Goal: Information Seeking & Learning: Check status

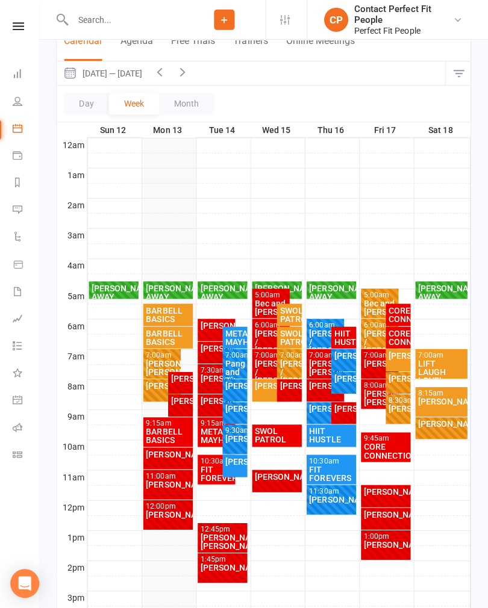
click at [175, 487] on div "[PERSON_NAME]" at bounding box center [169, 483] width 45 height 8
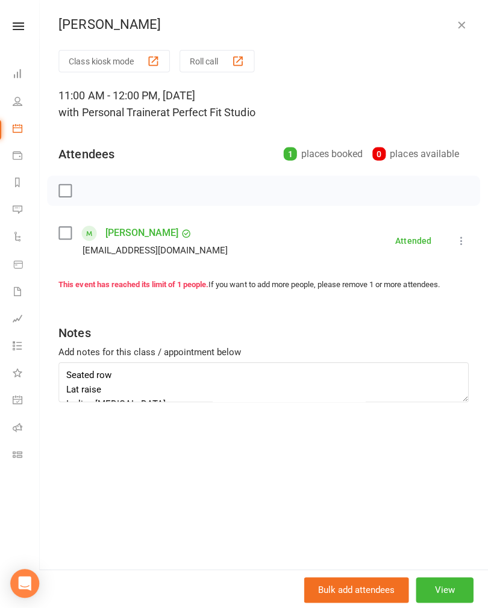
click at [462, 28] on icon "button" at bounding box center [461, 25] width 12 height 12
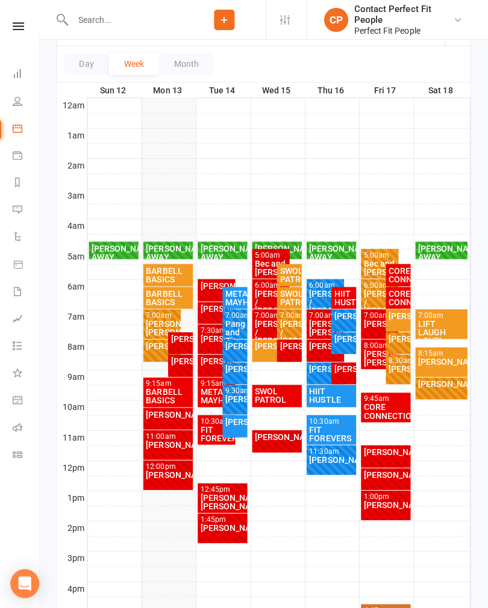
click at [172, 341] on div "[PERSON_NAME]" at bounding box center [182, 338] width 20 height 8
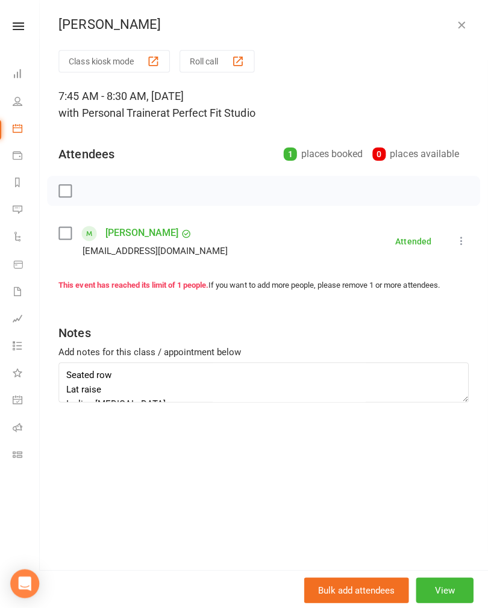
click at [450, 25] on div "[PERSON_NAME]" at bounding box center [264, 25] width 447 height 16
click at [458, 27] on icon "button" at bounding box center [461, 25] width 12 height 12
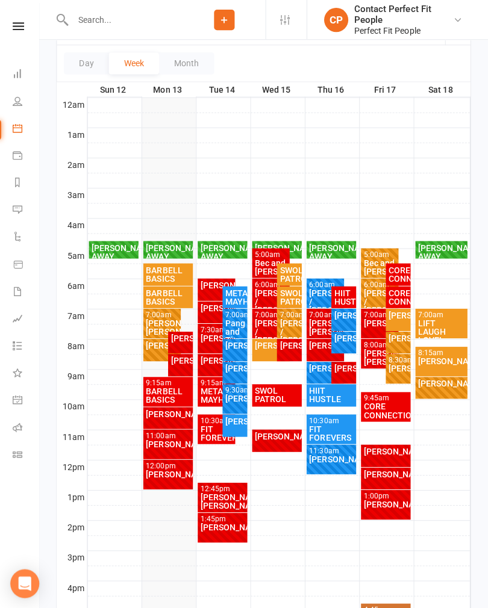
click at [179, 364] on div "[PERSON_NAME]" at bounding box center [182, 359] width 20 height 8
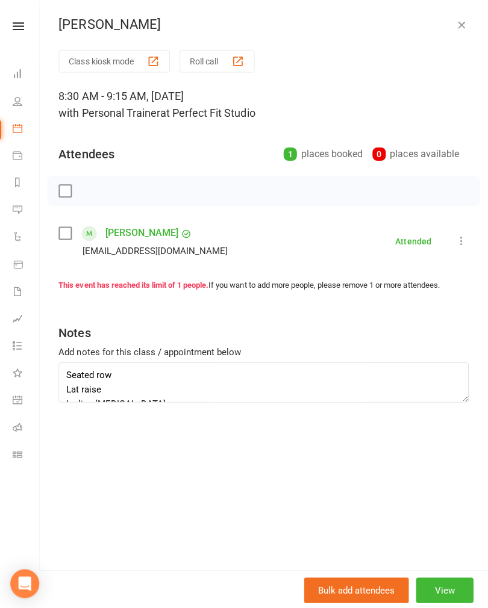
click at [463, 27] on icon "button" at bounding box center [461, 25] width 12 height 12
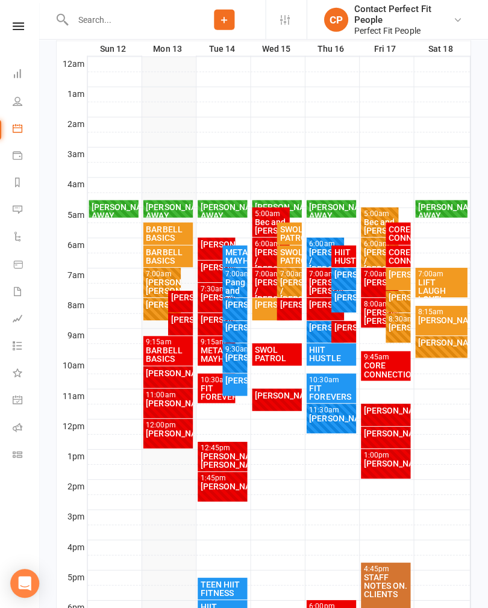
click at [161, 358] on div "BARBELL BASICS" at bounding box center [169, 354] width 45 height 17
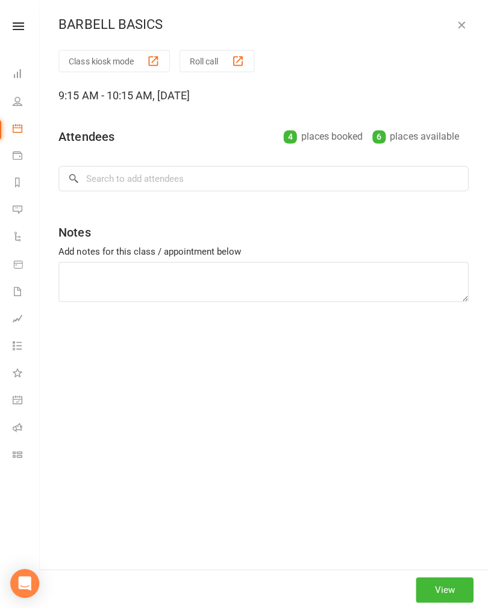
scroll to position [199, 0]
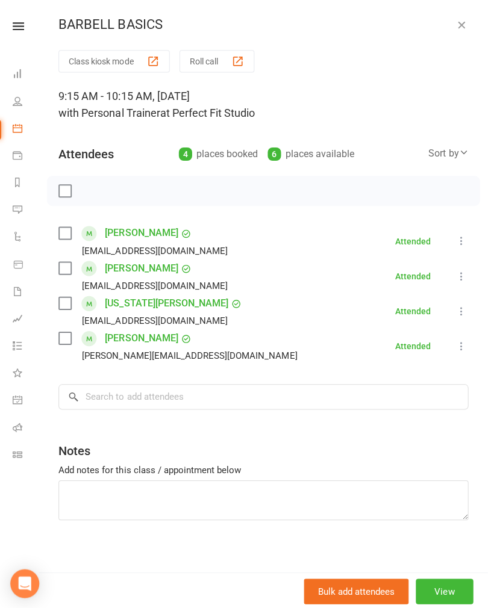
click at [461, 23] on icon "button" at bounding box center [461, 25] width 12 height 12
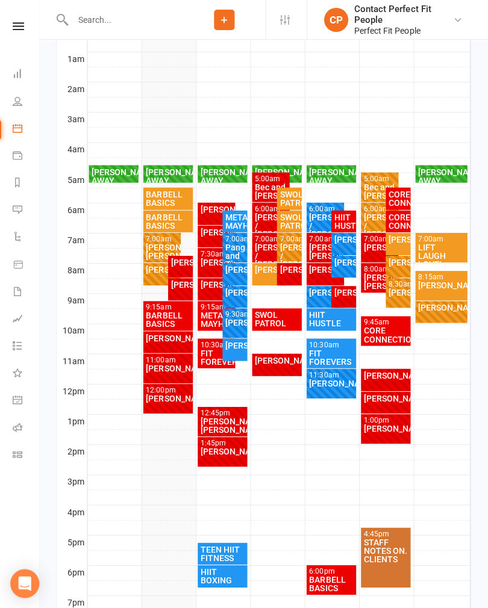
click at [149, 341] on div "[PERSON_NAME]" at bounding box center [169, 337] width 45 height 8
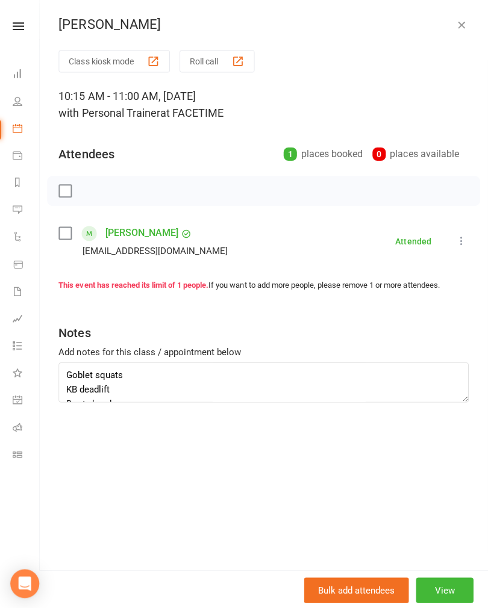
click at [462, 28] on icon "button" at bounding box center [461, 25] width 12 height 12
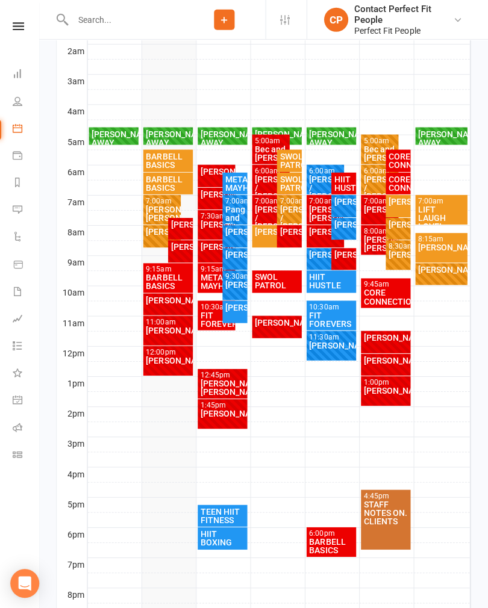
click at [153, 337] on div "11:00am - 12:00pm [PERSON_NAME] FULL" at bounding box center [170, 330] width 50 height 30
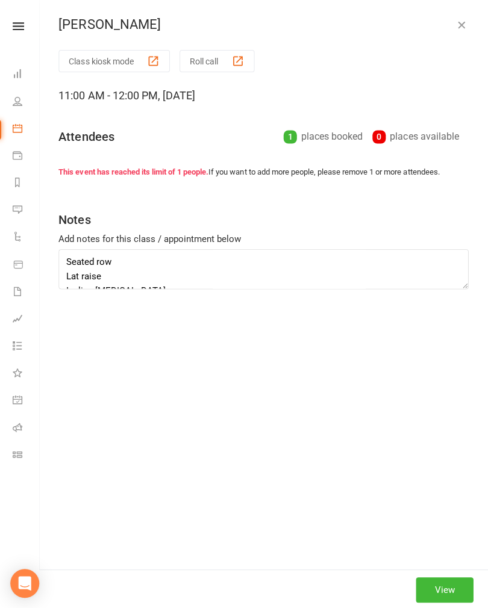
scroll to position [272, 0]
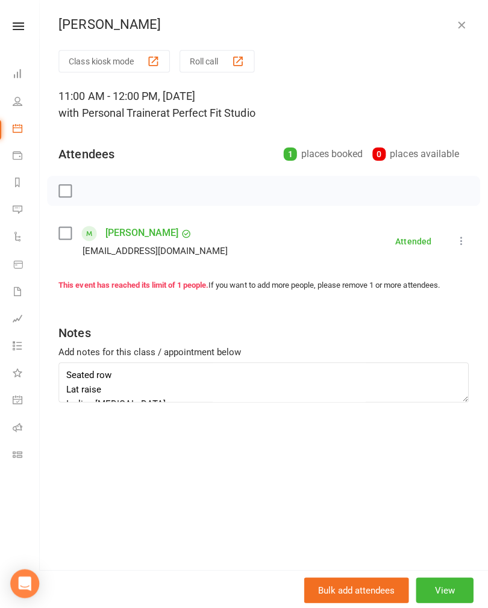
click at [466, 23] on button "button" at bounding box center [461, 24] width 14 height 14
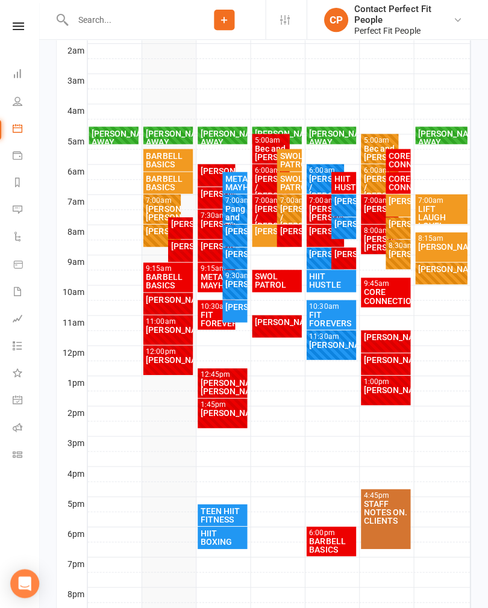
click at [160, 365] on div "12:00pm - 1:00pm [PERSON_NAME] FULL" at bounding box center [170, 359] width 50 height 30
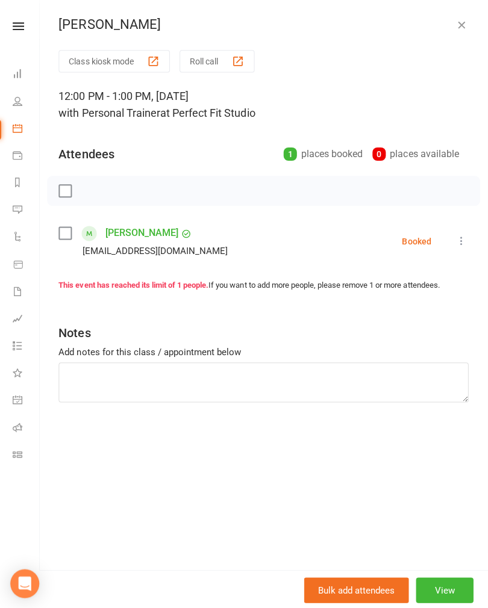
click at [459, 22] on icon "button" at bounding box center [461, 25] width 12 height 12
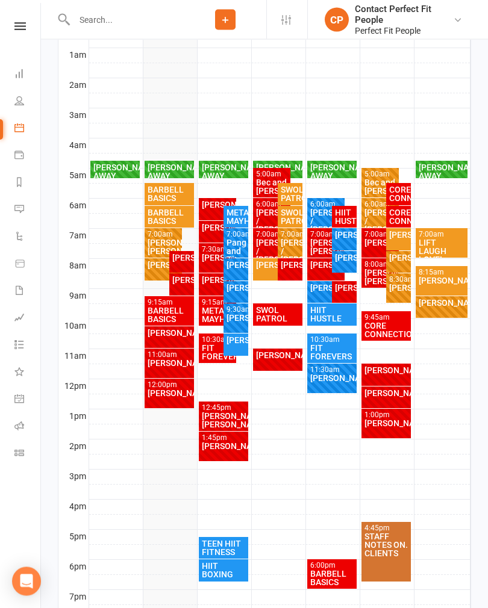
scroll to position [237, 0]
click at [159, 362] on div "[PERSON_NAME]" at bounding box center [169, 363] width 45 height 8
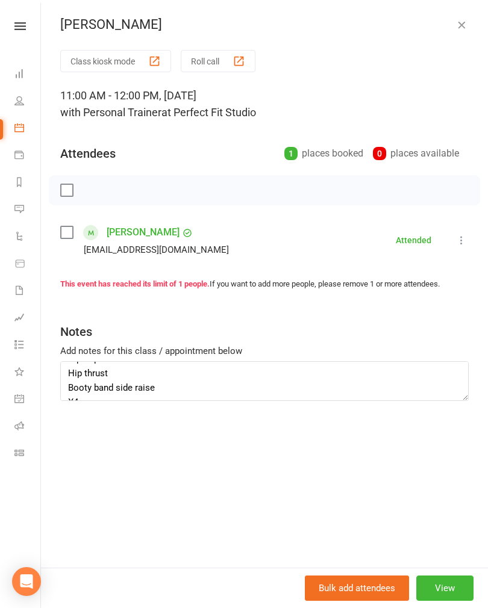
scroll to position [256, 0]
click at [449, 36] on div "[PERSON_NAME] Class kiosk mode Roll call 11:00 AM - 12:00 PM, [DATE] with Perso…" at bounding box center [264, 304] width 447 height 608
click at [464, 30] on icon "button" at bounding box center [461, 25] width 12 height 12
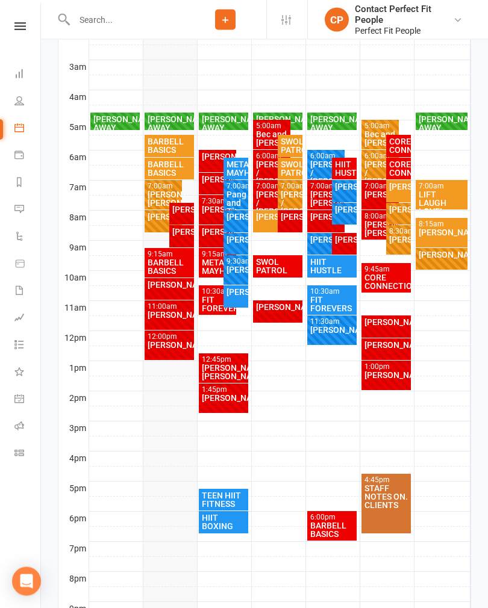
scroll to position [285, 0]
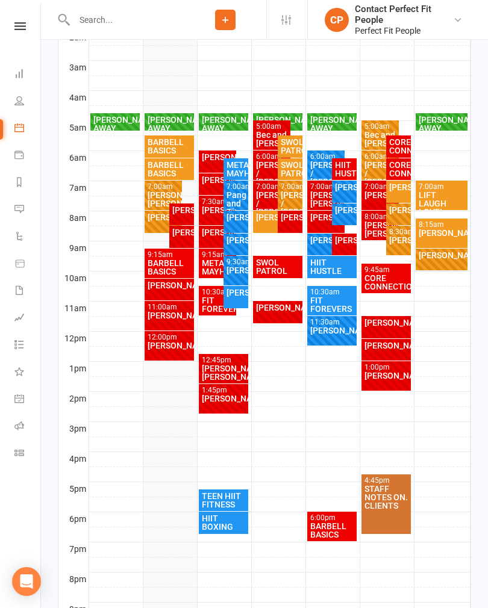
click at [242, 367] on div "[PERSON_NAME]/ [PERSON_NAME]" at bounding box center [223, 372] width 45 height 17
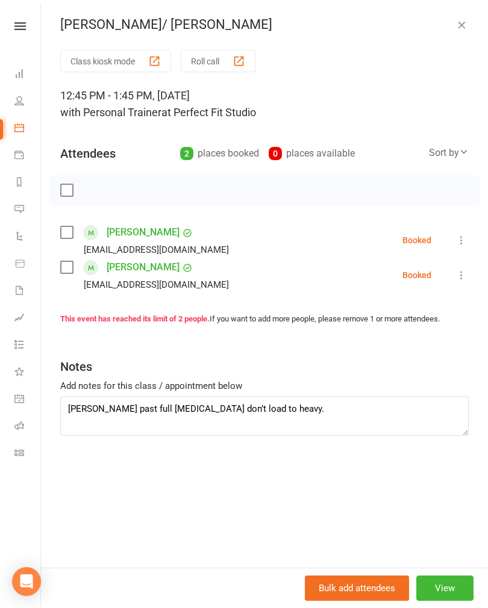
click at [468, 22] on button "button" at bounding box center [461, 24] width 14 height 14
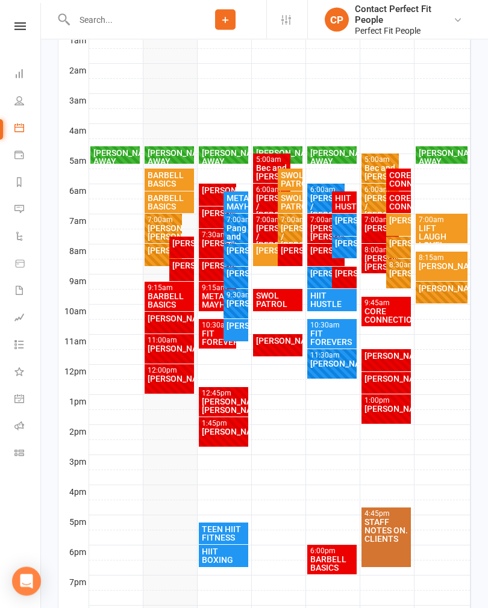
scroll to position [246, 0]
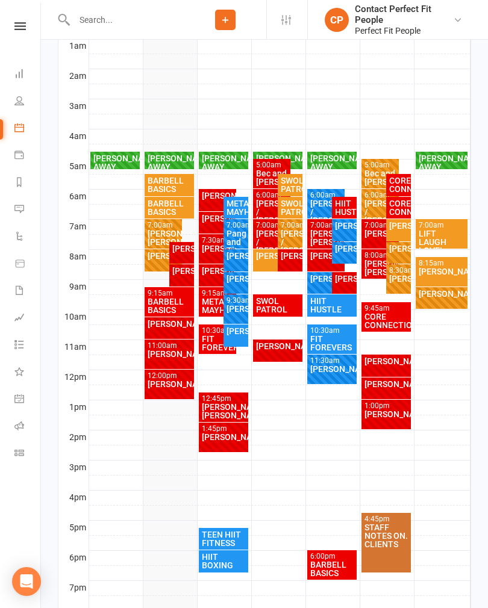
click at [216, 170] on div at bounding box center [279, 167] width 381 height 14
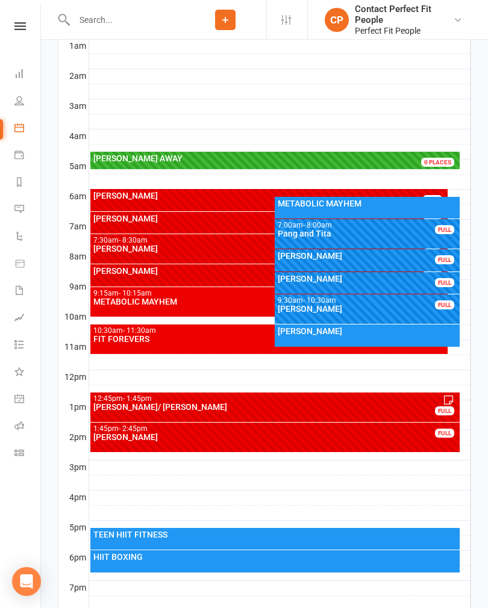
click at [217, 158] on div "[PERSON_NAME] AWAY" at bounding box center [275, 158] width 364 height 8
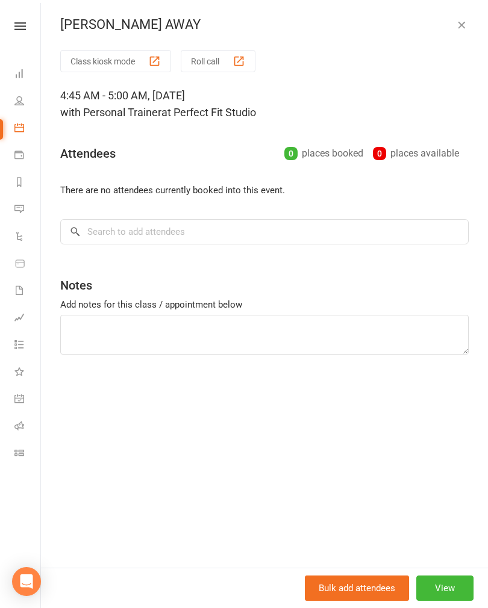
click at [456, 31] on button "button" at bounding box center [461, 24] width 14 height 14
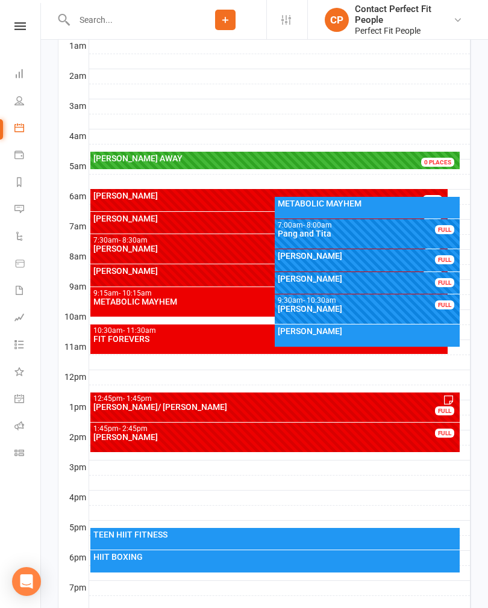
click at [17, 126] on icon at bounding box center [19, 128] width 10 height 10
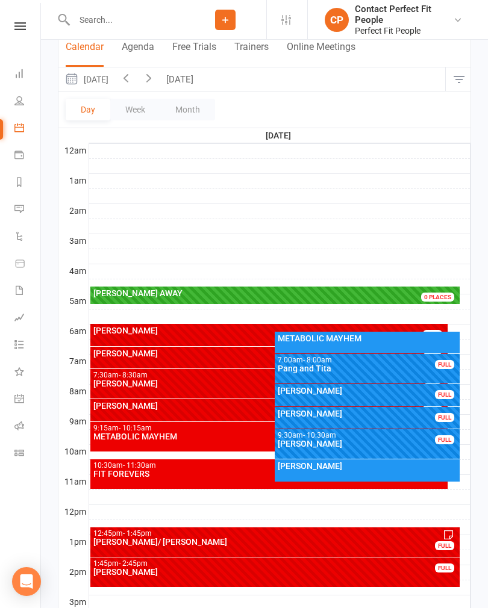
scroll to position [0, 0]
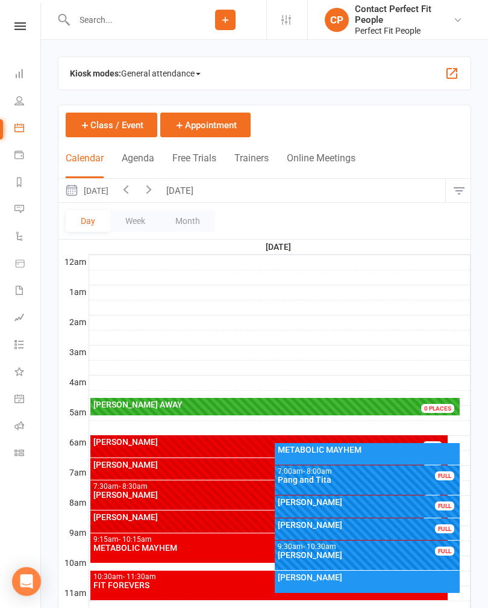
click at [134, 220] on button "Week" at bounding box center [135, 221] width 50 height 22
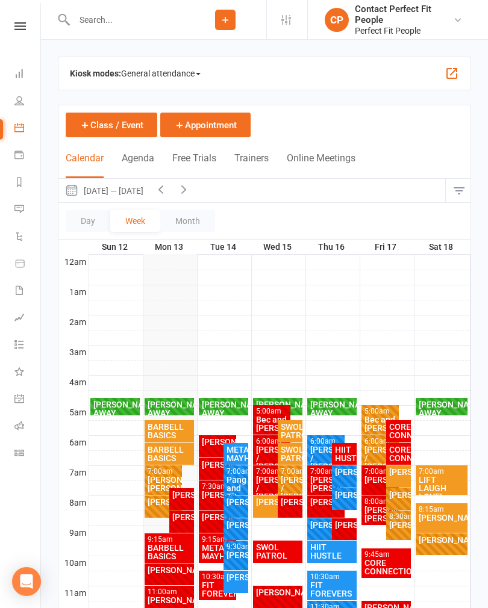
click at [122, 414] on div "[PERSON_NAME] AWAY" at bounding box center [115, 408] width 45 height 17
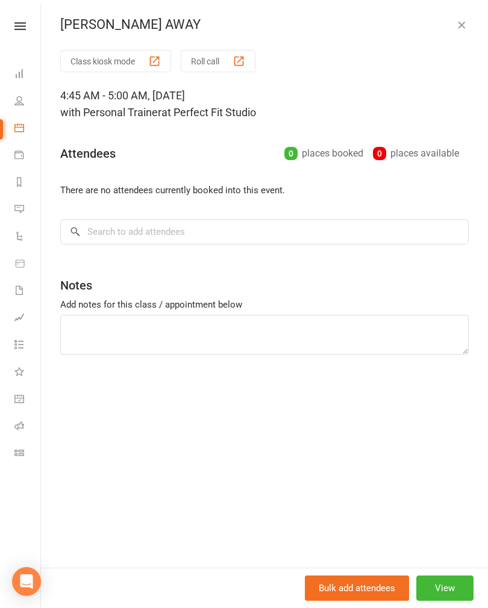
click at [464, 22] on icon "button" at bounding box center [461, 25] width 12 height 12
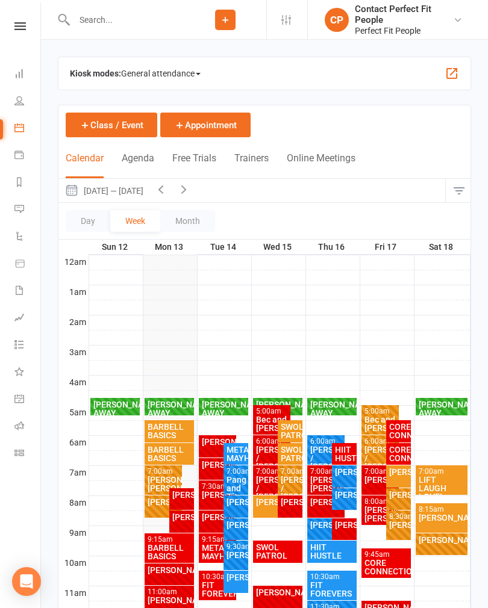
click at [173, 434] on div "BARBELL BASICS" at bounding box center [169, 431] width 45 height 17
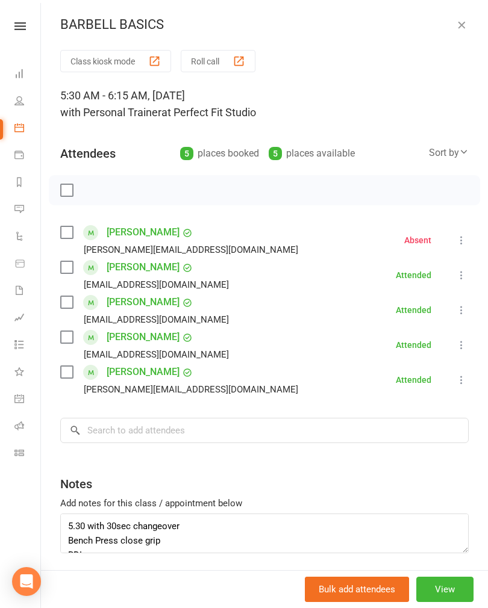
click at [461, 28] on icon "button" at bounding box center [461, 25] width 12 height 12
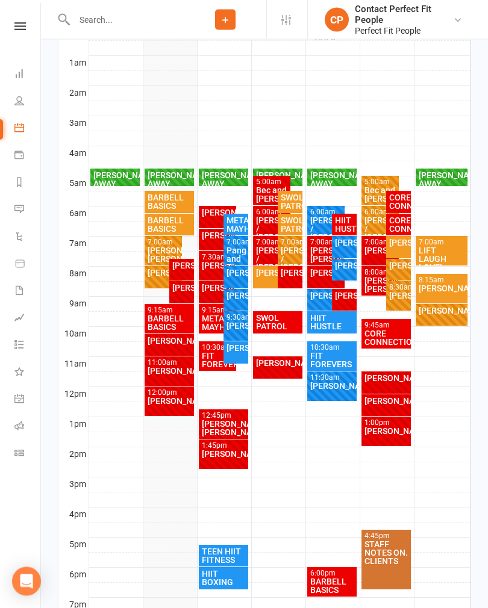
scroll to position [230, 0]
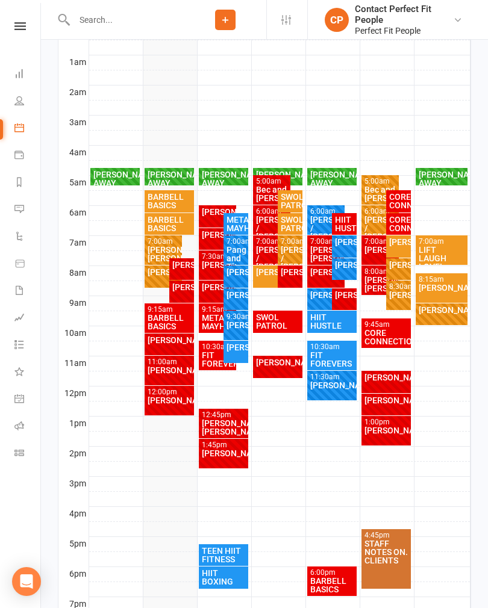
click at [154, 329] on div "BARBELL BASICS" at bounding box center [169, 322] width 45 height 17
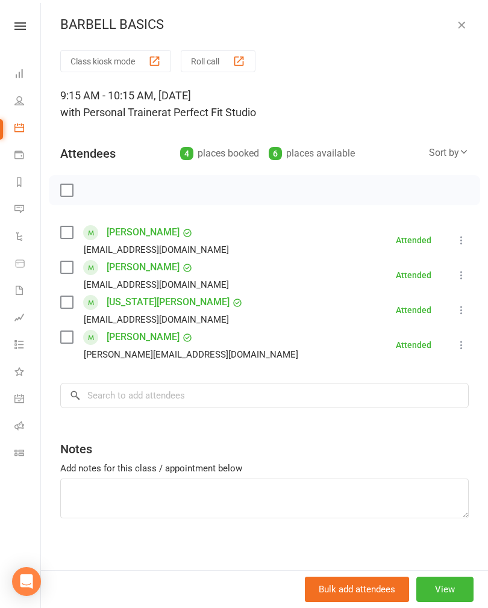
click at [461, 28] on icon "button" at bounding box center [461, 25] width 12 height 12
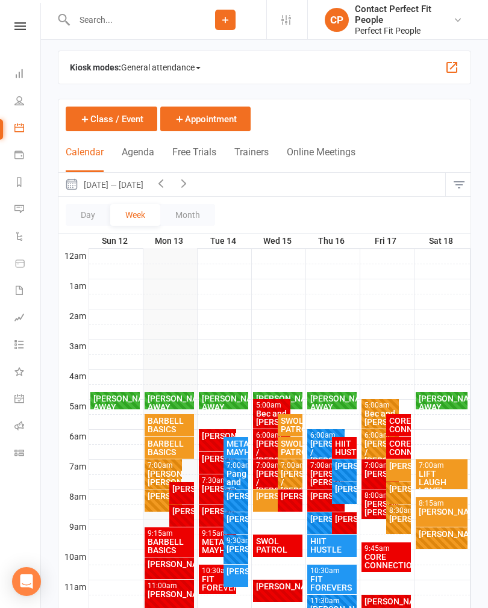
scroll to position [0, 0]
